Goal: Information Seeking & Learning: Find specific fact

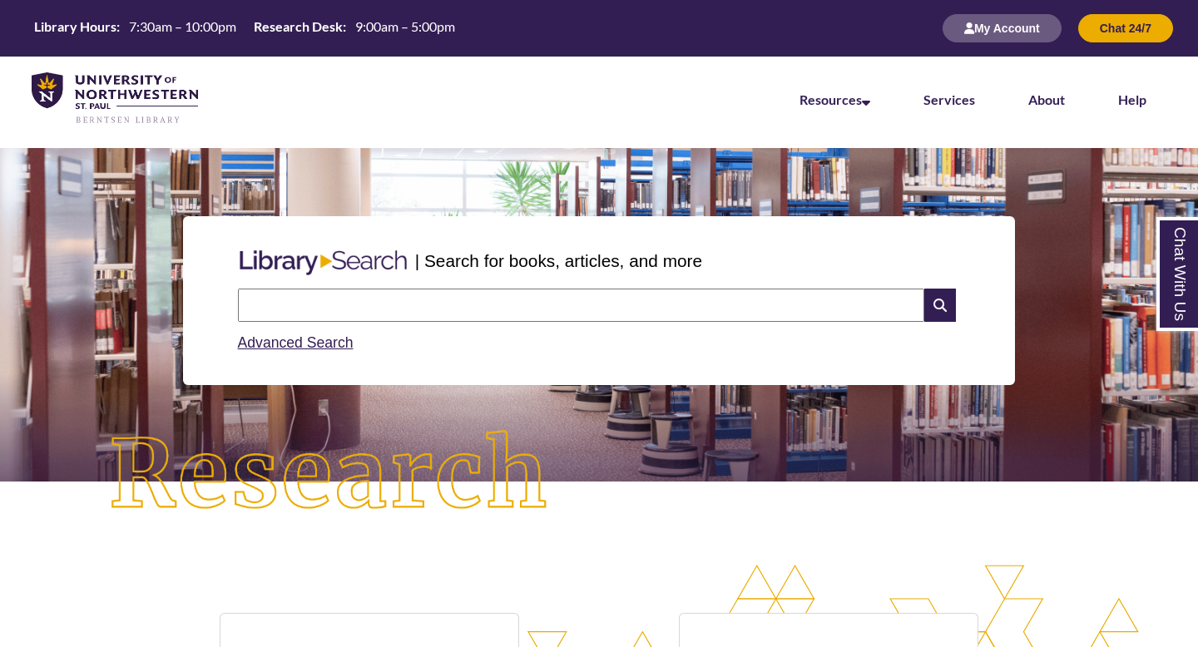
click at [381, 304] on input "text" at bounding box center [581, 305] width 686 height 33
type input "**********"
click at [328, 297] on input "text" at bounding box center [581, 305] width 686 height 33
type input "**********"
